Goal: Go to known website: Access a specific website the user already knows

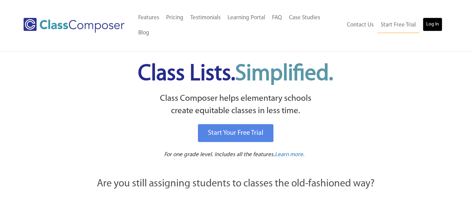
click at [440, 18] on link "Log In" at bounding box center [433, 25] width 20 height 14
